Goal: Information Seeking & Learning: Learn about a topic

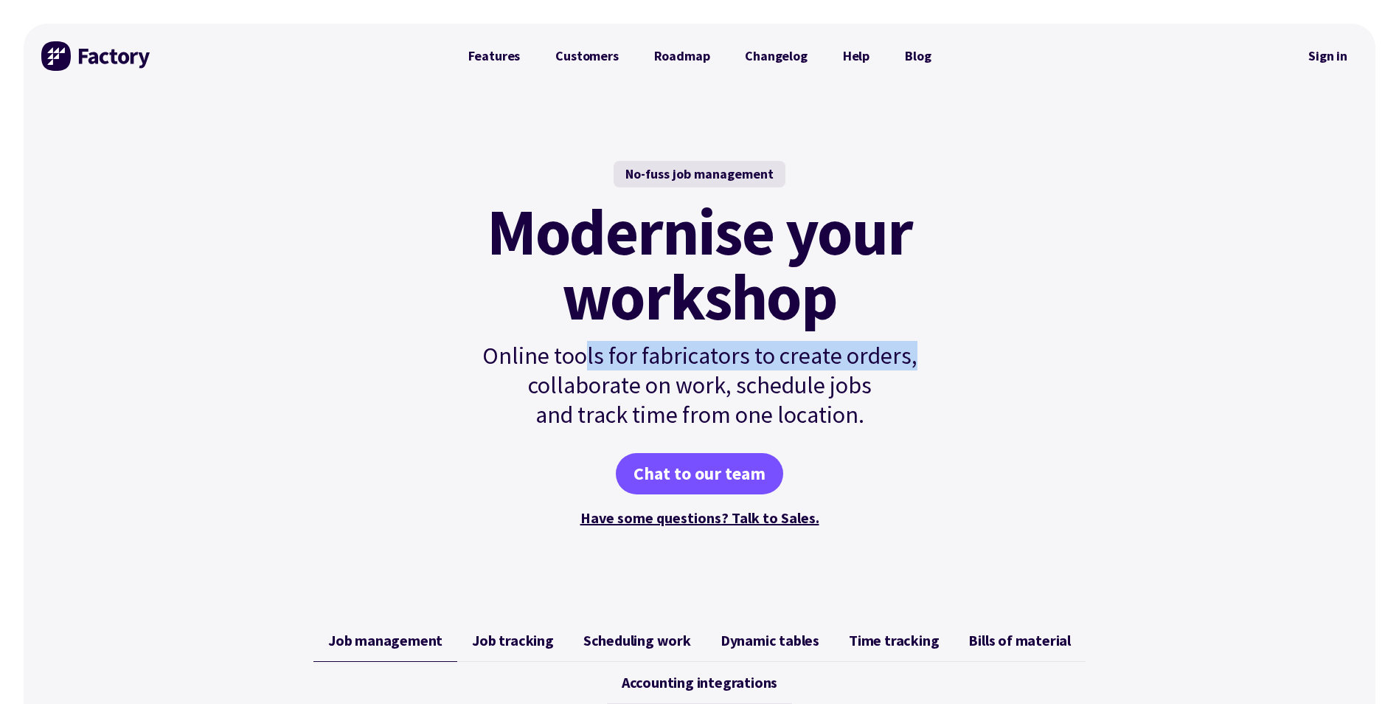
drag, startPoint x: 598, startPoint y: 347, endPoint x: 1024, endPoint y: 348, distance: 426.2
click at [1024, 348] on div "No-fuss job management Modernise your workshop Online tools for fabricators to …" at bounding box center [700, 344] width 1352 height 513
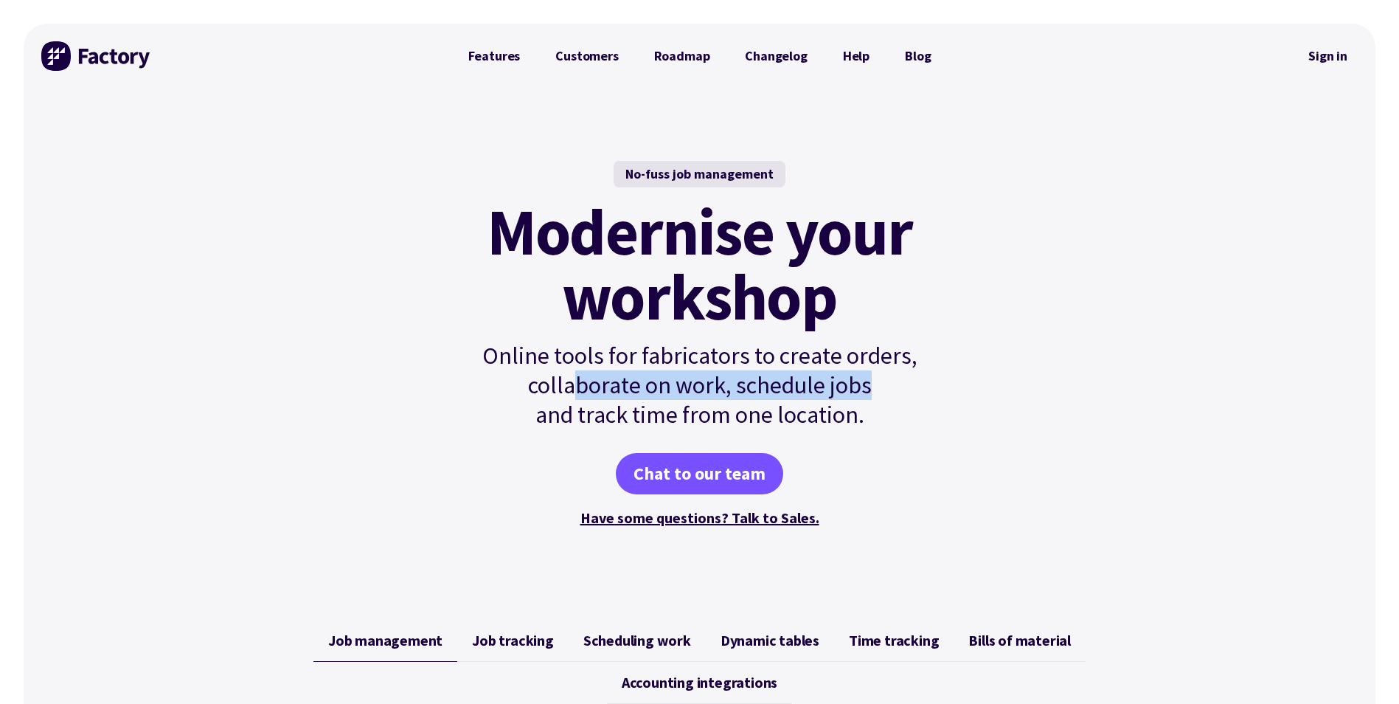
drag, startPoint x: 577, startPoint y: 379, endPoint x: 911, endPoint y: 375, distance: 334.1
click at [911, 375] on p "Online tools for fabricators to create orders, collaborate on work, schedule jo…" at bounding box center [700, 385] width 499 height 88
click at [915, 377] on p "Online tools for fabricators to create orders, collaborate on work, schedule jo…" at bounding box center [700, 385] width 499 height 88
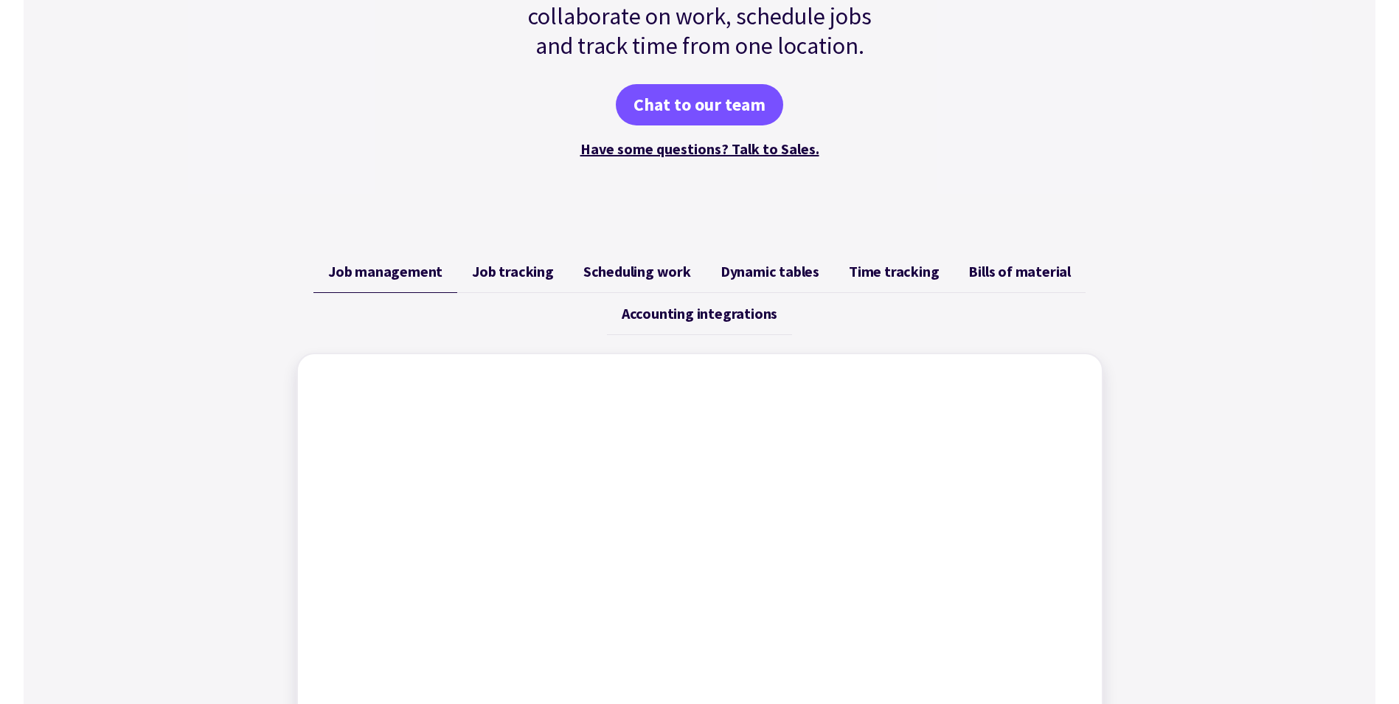
click at [526, 294] on ul "Job management Job tracking Scheduling work Dynamic tables Time tracking Bills …" at bounding box center [699, 293] width 807 height 84
click at [669, 294] on link "Accounting integrations" at bounding box center [699, 314] width 185 height 42
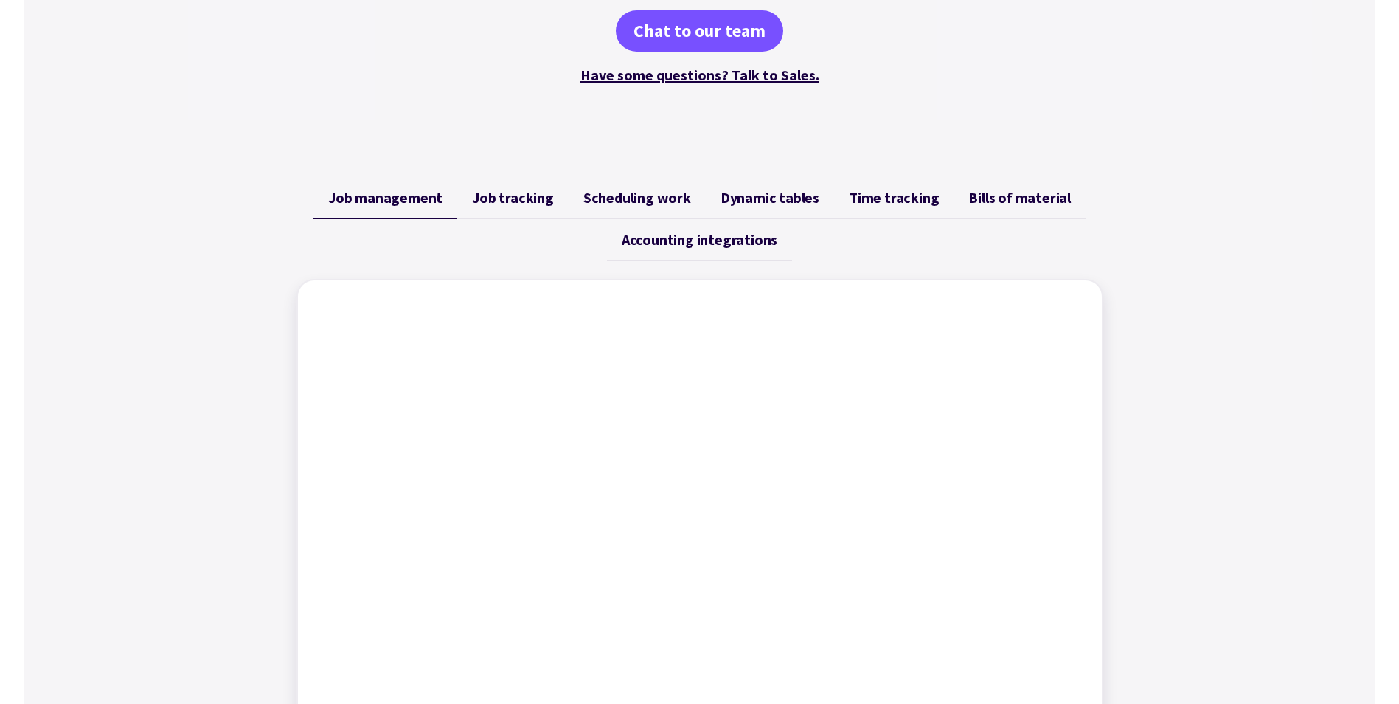
scroll to position [295, 0]
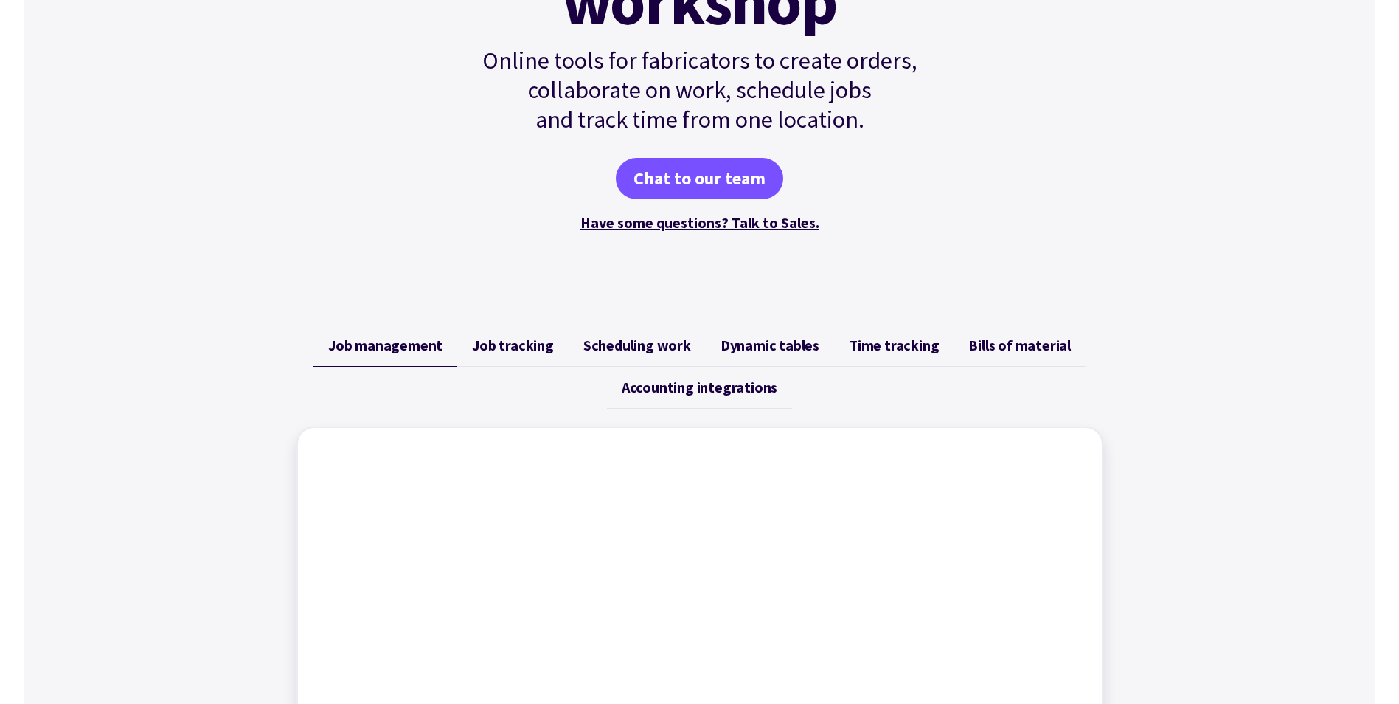
click at [237, 394] on div "Job management Job tracking Scheduling work Dynamic tables Time tracking Bills …" at bounding box center [700, 625] width 1352 height 636
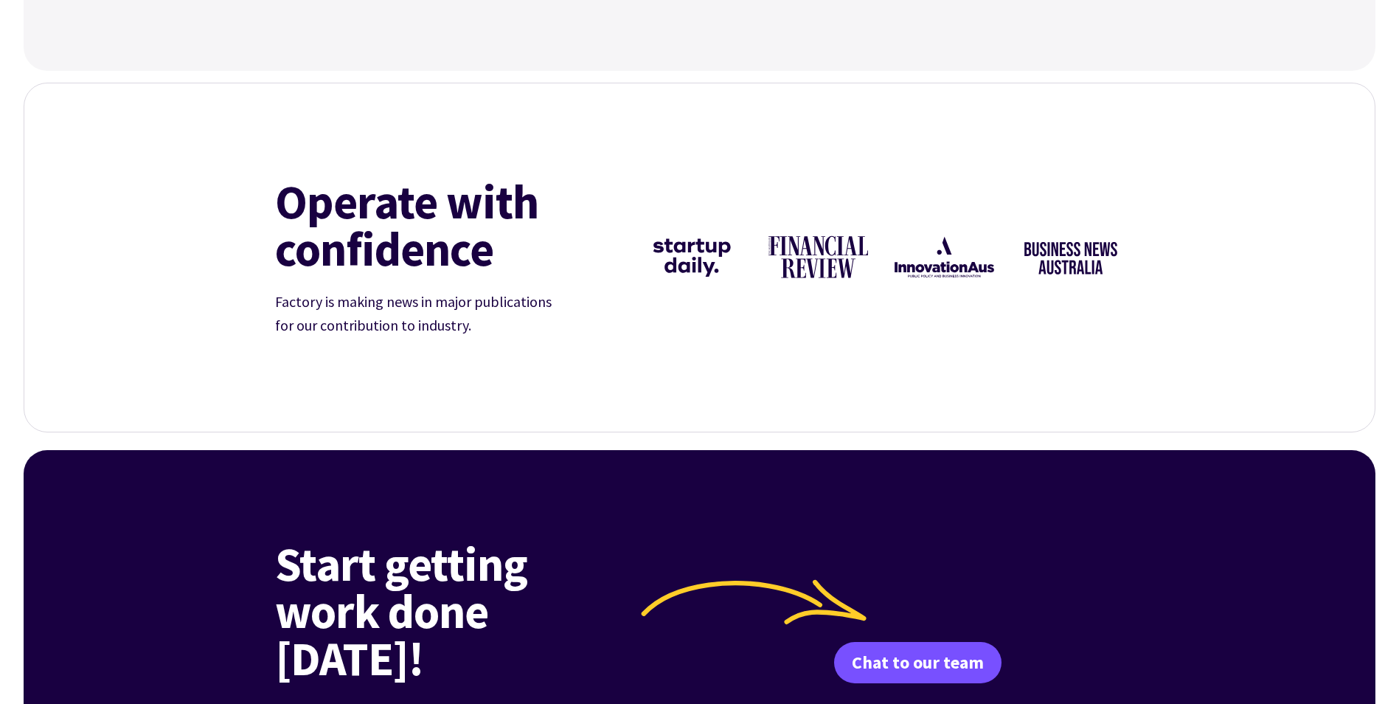
scroll to position [5457, 0]
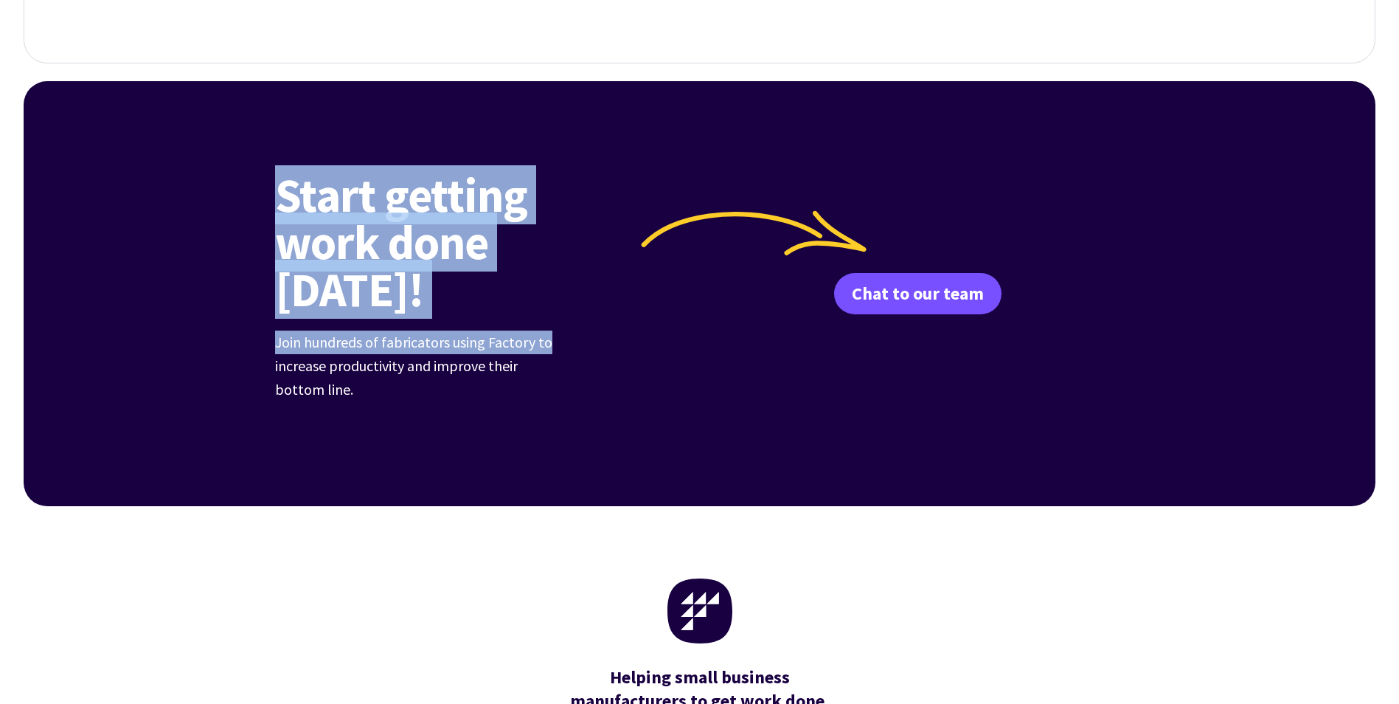
drag, startPoint x: 271, startPoint y: 197, endPoint x: 577, endPoint y: 280, distance: 316.5
click at [577, 280] on div "Start getting work done today! Join hundreds of fabricators using Factory to in…" at bounding box center [699, 293] width 885 height 280
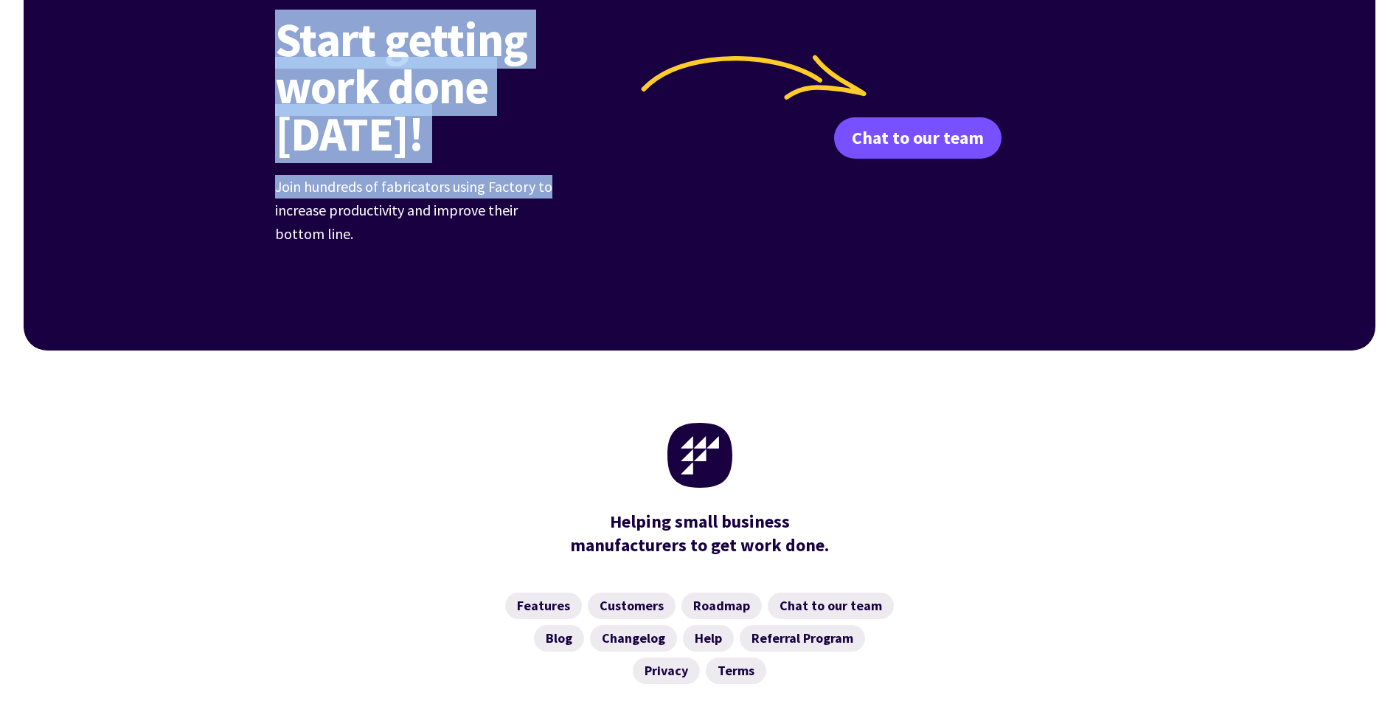
scroll to position [5730, 0]
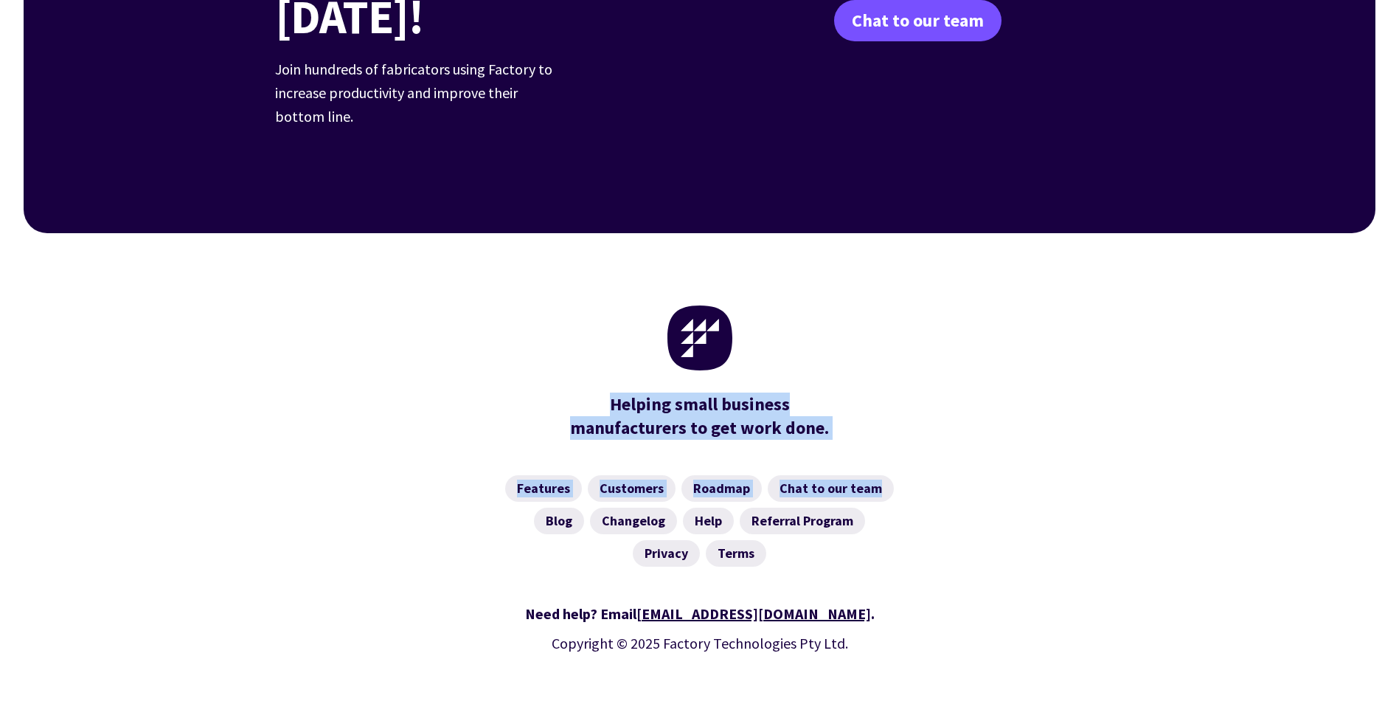
drag, startPoint x: 611, startPoint y: 364, endPoint x: 872, endPoint y: 409, distance: 265.0
click at [872, 409] on div "Helping small business manufacturers to get work done. Features Customers Roadm…" at bounding box center [700, 480] width 1352 height 494
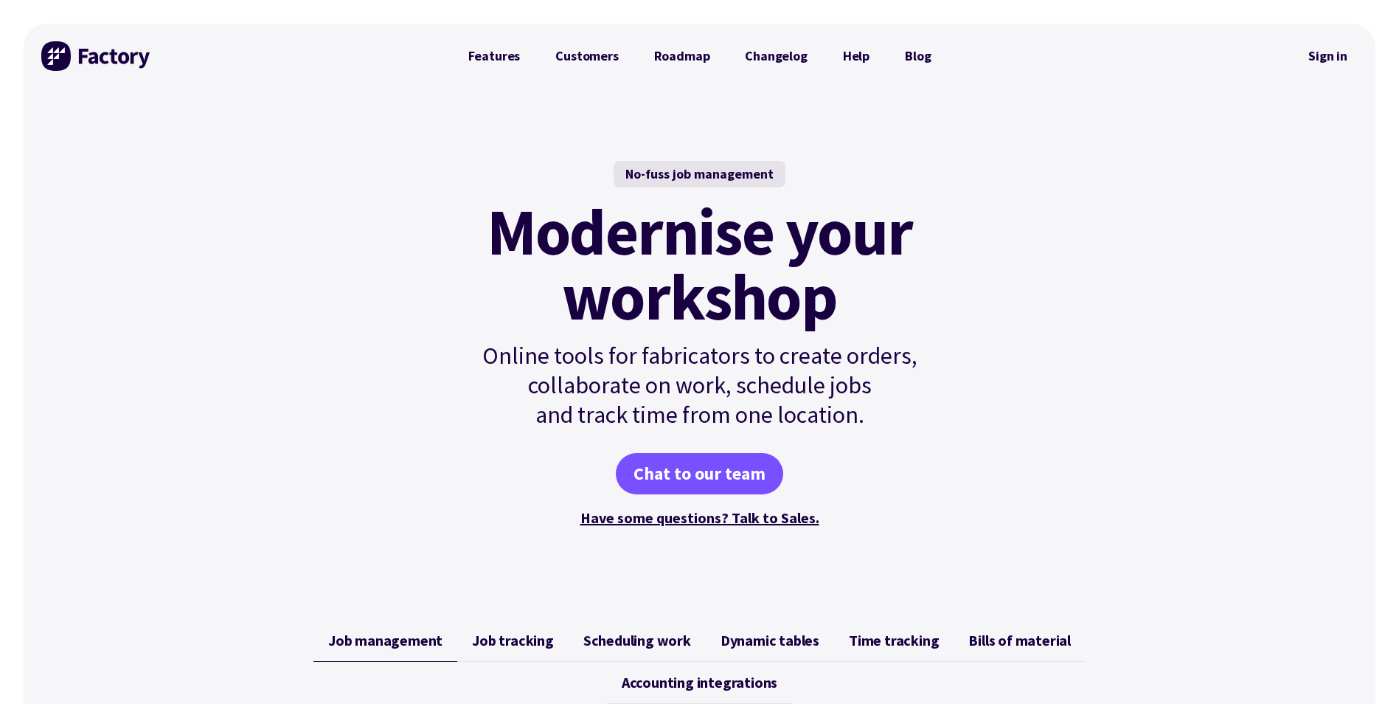
scroll to position [516, 0]
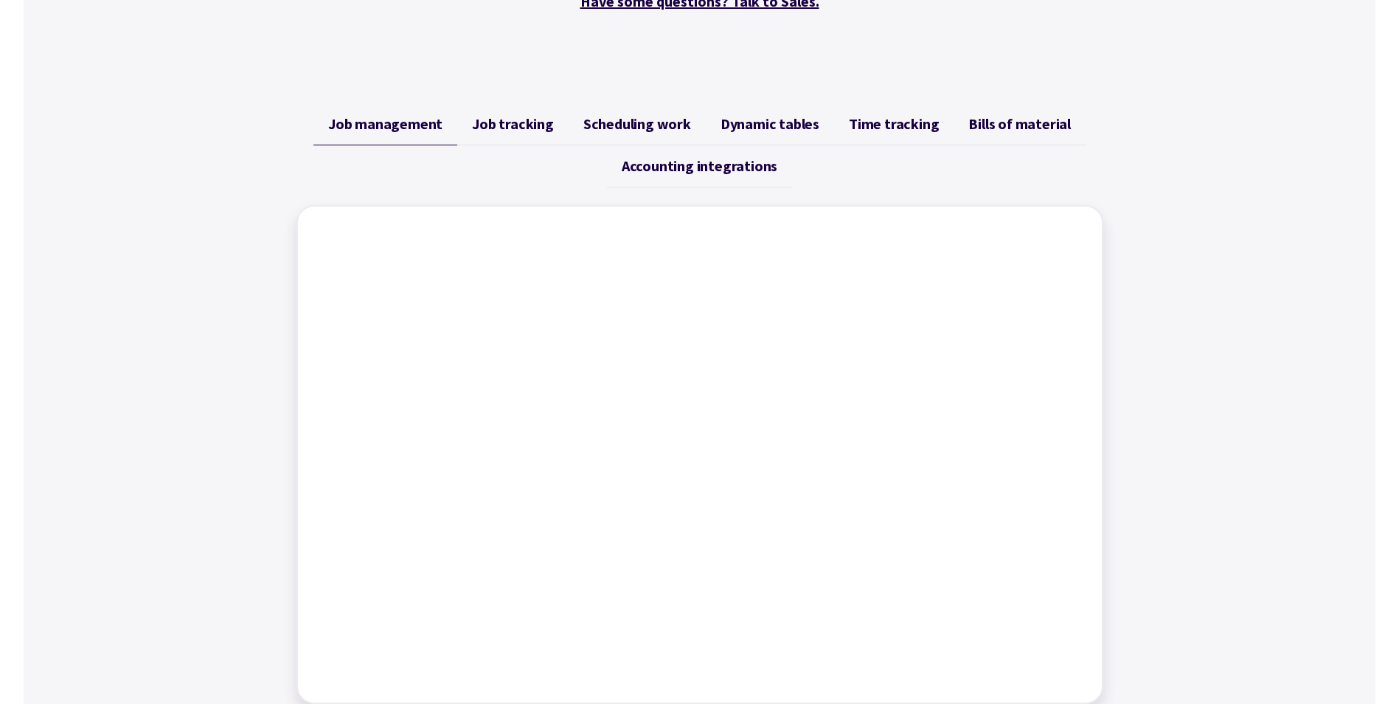
click at [504, 125] on span "Job tracking" at bounding box center [513, 124] width 82 height 18
click at [385, 121] on span "Job management" at bounding box center [385, 124] width 114 height 18
click at [532, 133] on link "Job tracking" at bounding box center [512, 124] width 111 height 42
click at [647, 120] on span "Scheduling work" at bounding box center [637, 124] width 108 height 18
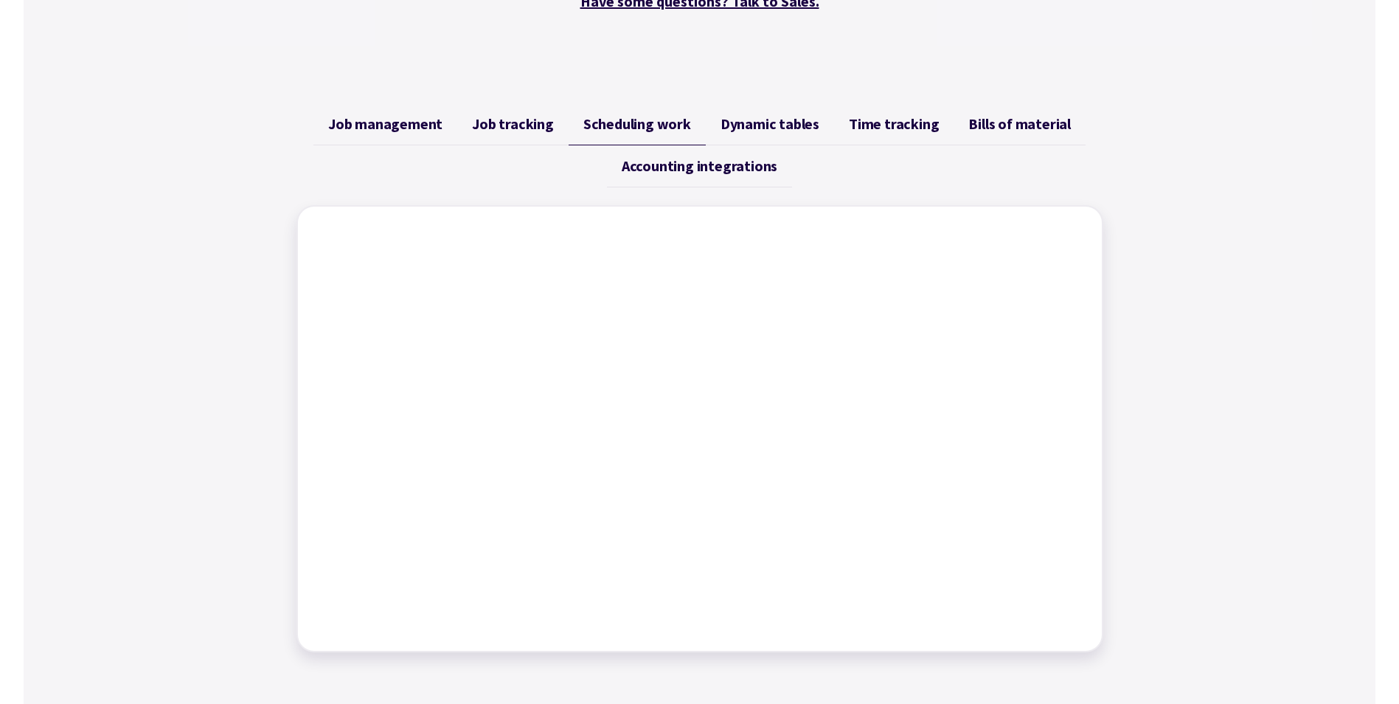
click at [766, 120] on span "Dynamic tables" at bounding box center [769, 124] width 99 height 18
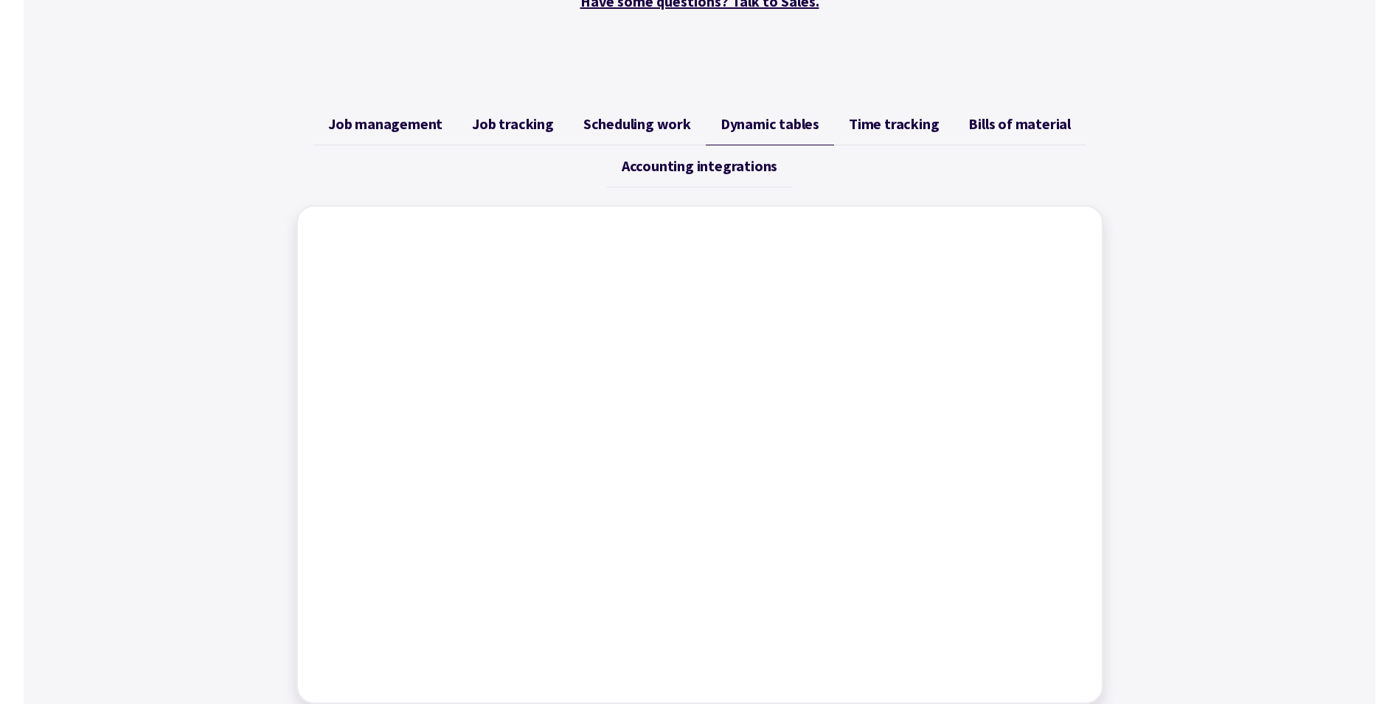
click at [863, 125] on span "Time tracking" at bounding box center [894, 124] width 90 height 18
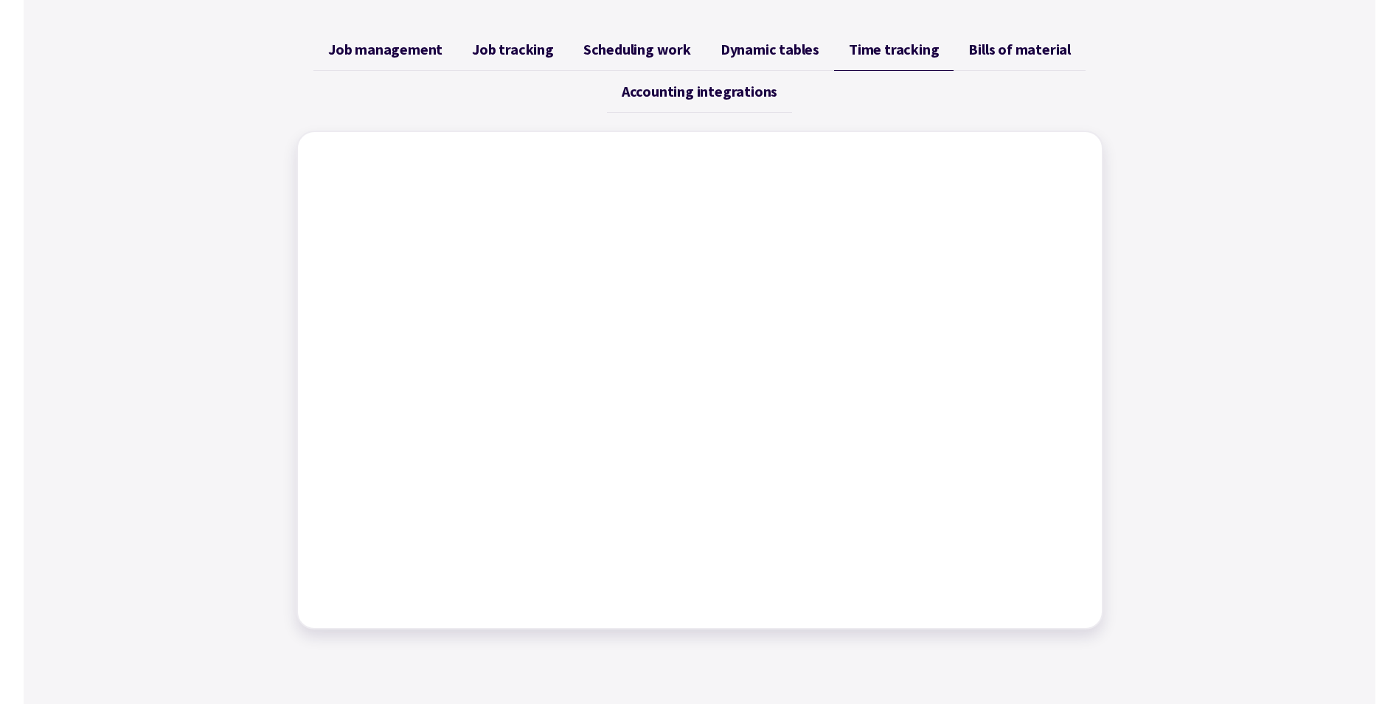
scroll to position [590, 0]
click at [983, 53] on span "Bills of material" at bounding box center [1019, 50] width 103 height 18
click at [666, 96] on span "Accounting integrations" at bounding box center [700, 92] width 156 height 18
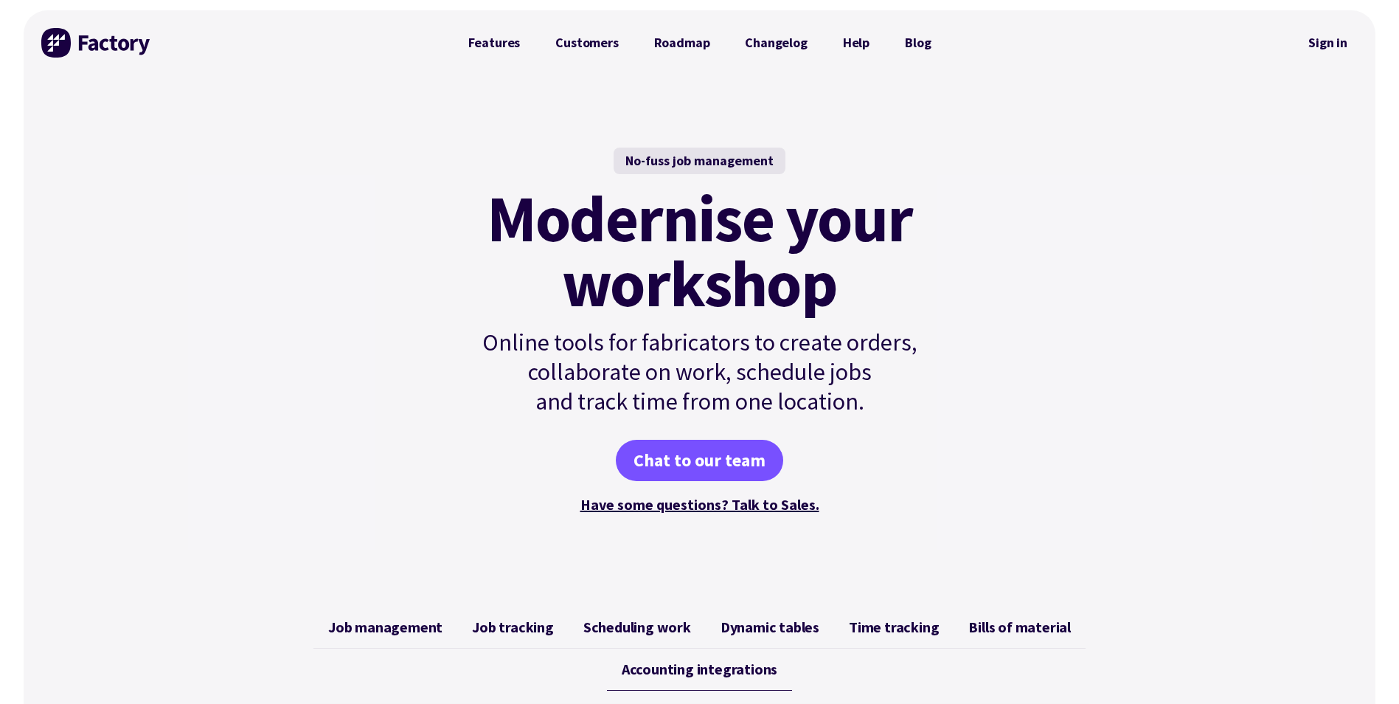
scroll to position [0, 0]
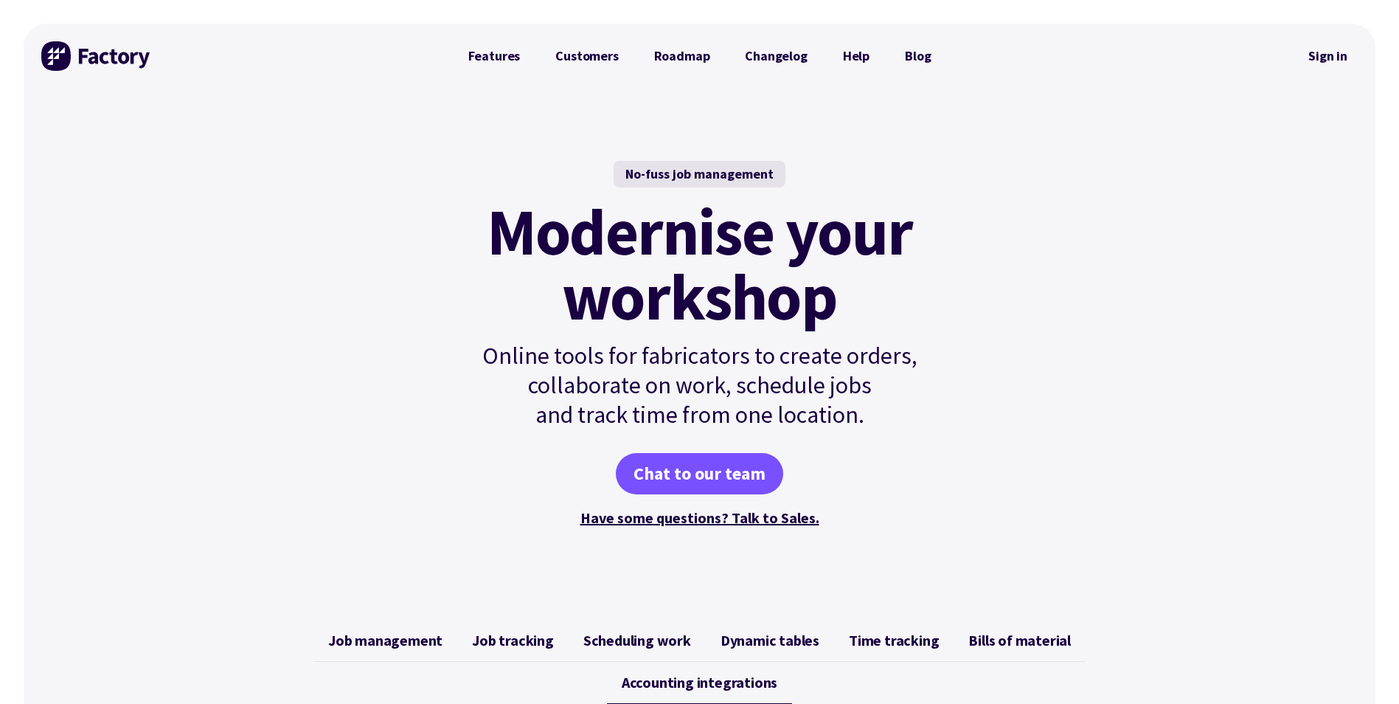
drag, startPoint x: 492, startPoint y: 57, endPoint x: 502, endPoint y: 55, distance: 10.4
click at [492, 57] on link "Features" at bounding box center [495, 55] width 88 height 29
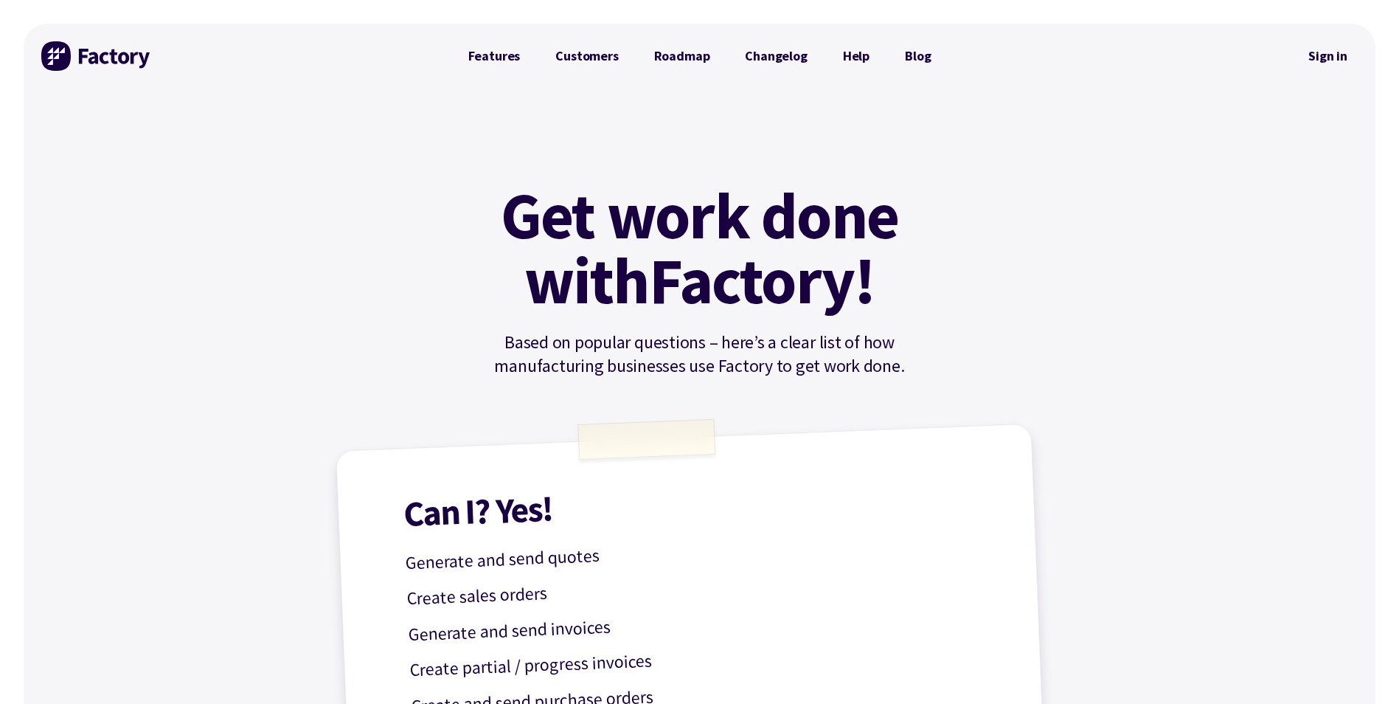
click at [617, 56] on link "Customers" at bounding box center [587, 55] width 98 height 29
